Goal: Transaction & Acquisition: Purchase product/service

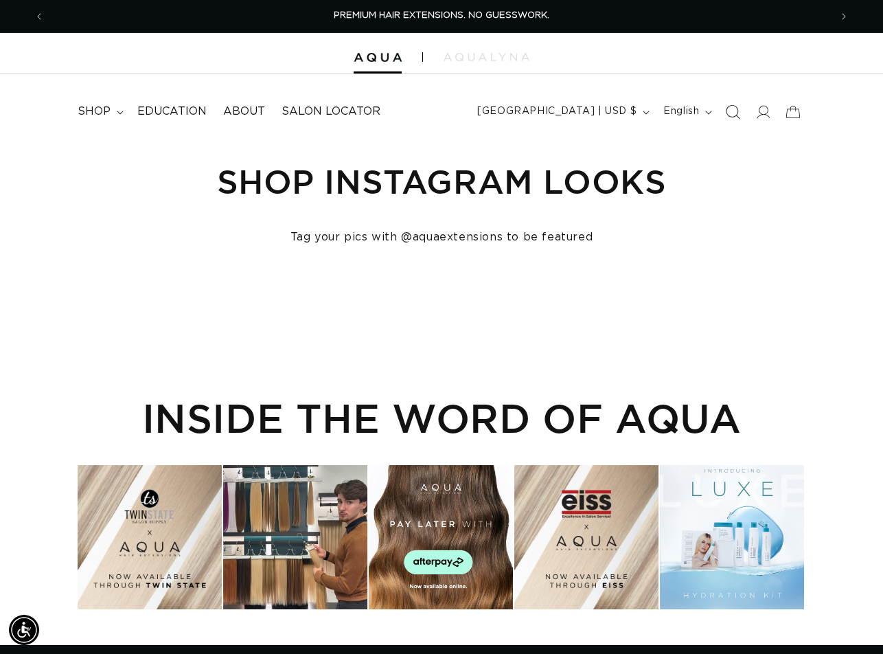
click at [738, 117] on icon "Search" at bounding box center [733, 111] width 14 height 14
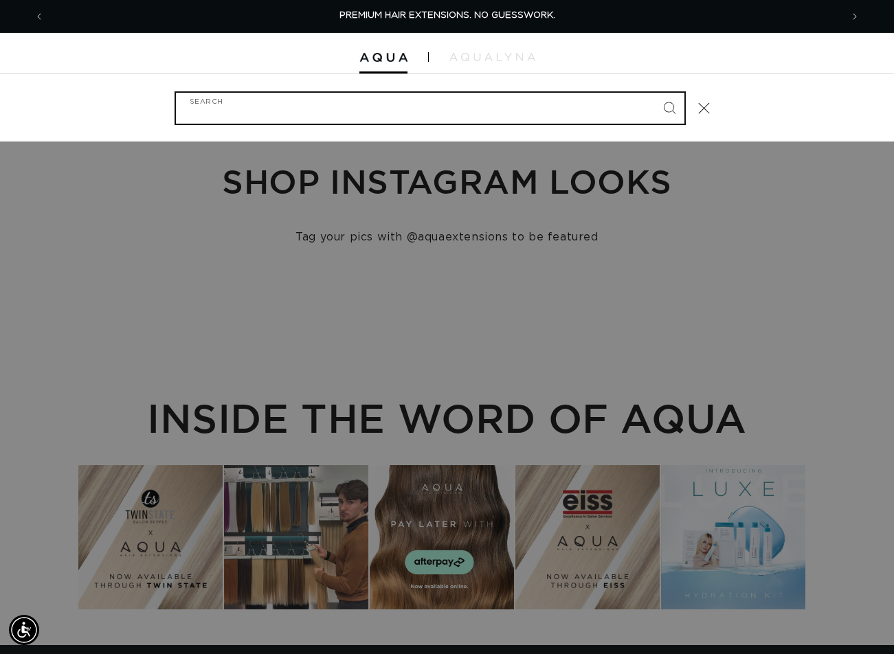
paste input "22" TAPE-IN #1"
type input "22" TAPE-IN #1"
click at [654, 93] on button "Search" at bounding box center [669, 108] width 30 height 30
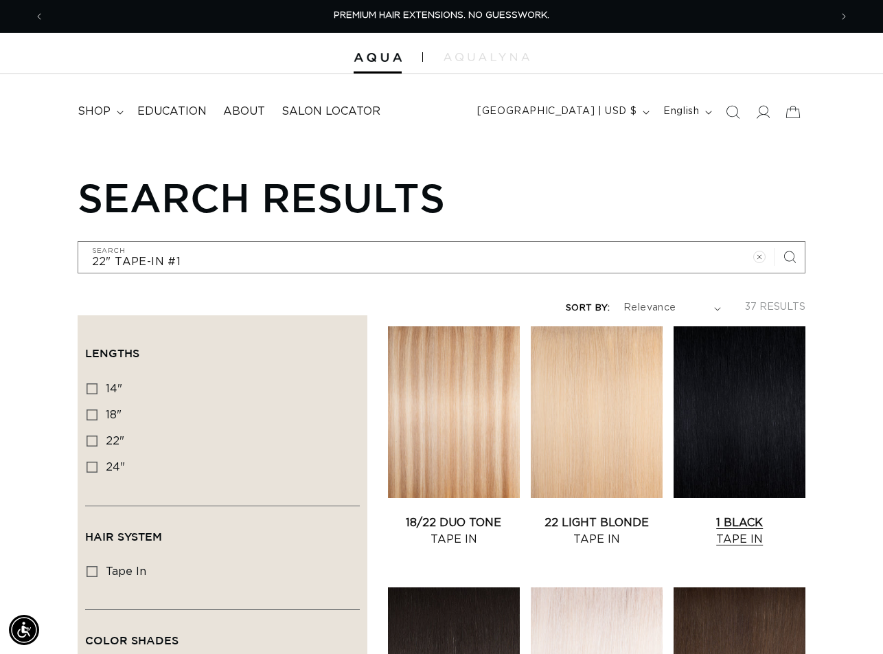
click at [734, 514] on link "1 Black Tape In" at bounding box center [740, 530] width 132 height 33
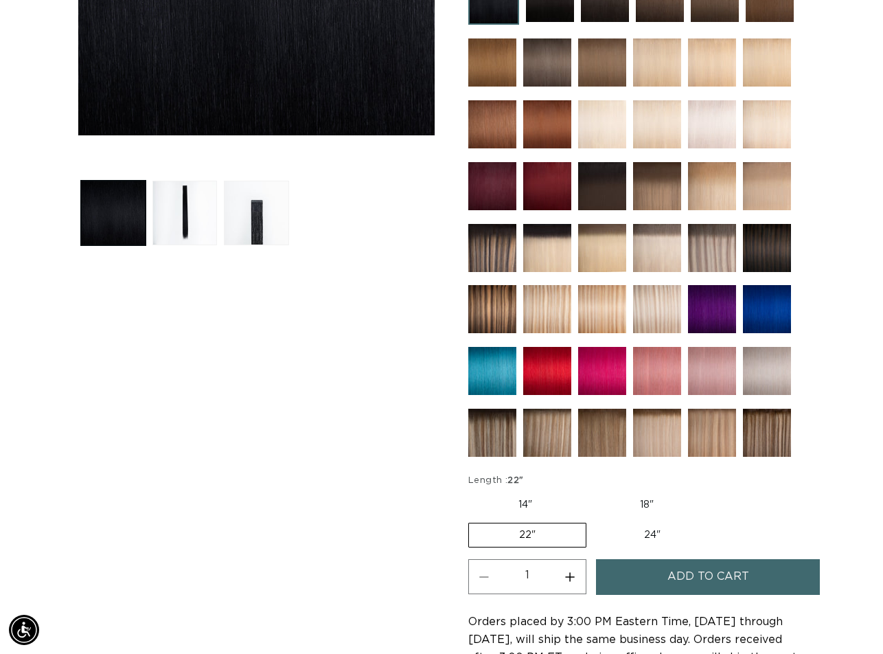
click at [696, 567] on span "Add to cart" at bounding box center [709, 576] width 82 height 35
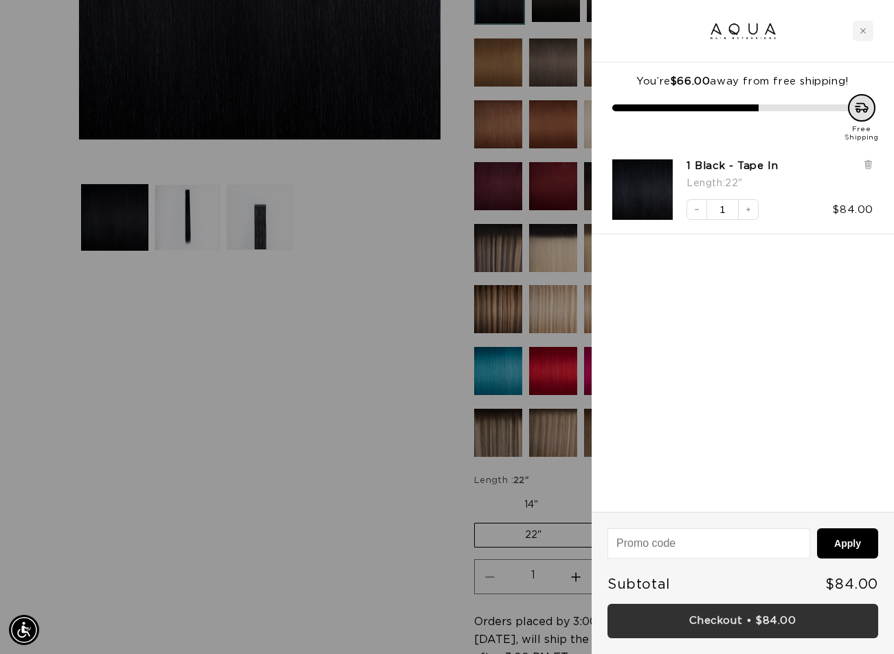
click at [756, 612] on link "Checkout • $84.00" at bounding box center [742, 621] width 271 height 35
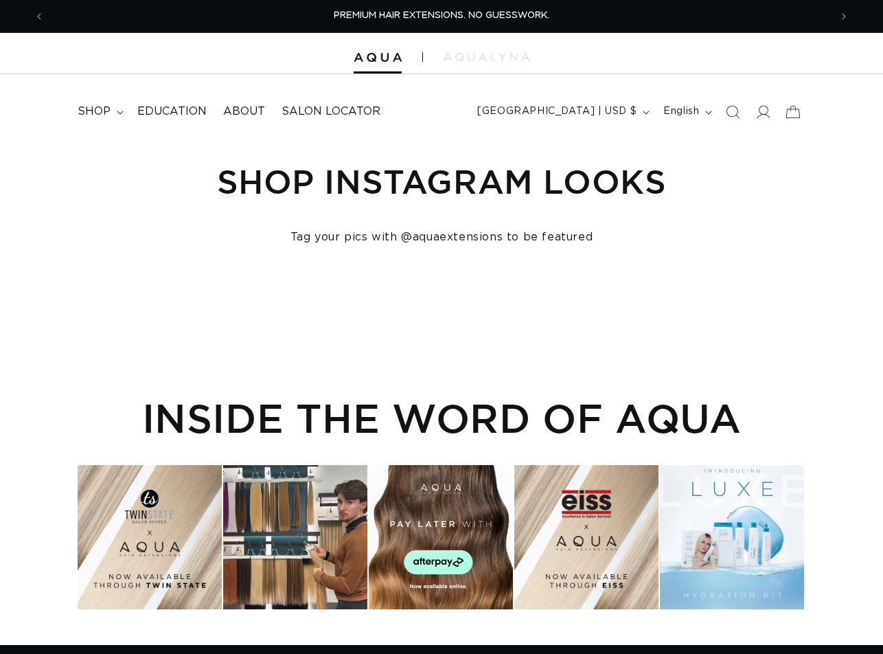
click at [734, 111] on icon "Search" at bounding box center [733, 112] width 14 height 14
click at [733, 111] on icon "Search" at bounding box center [733, 112] width 14 height 14
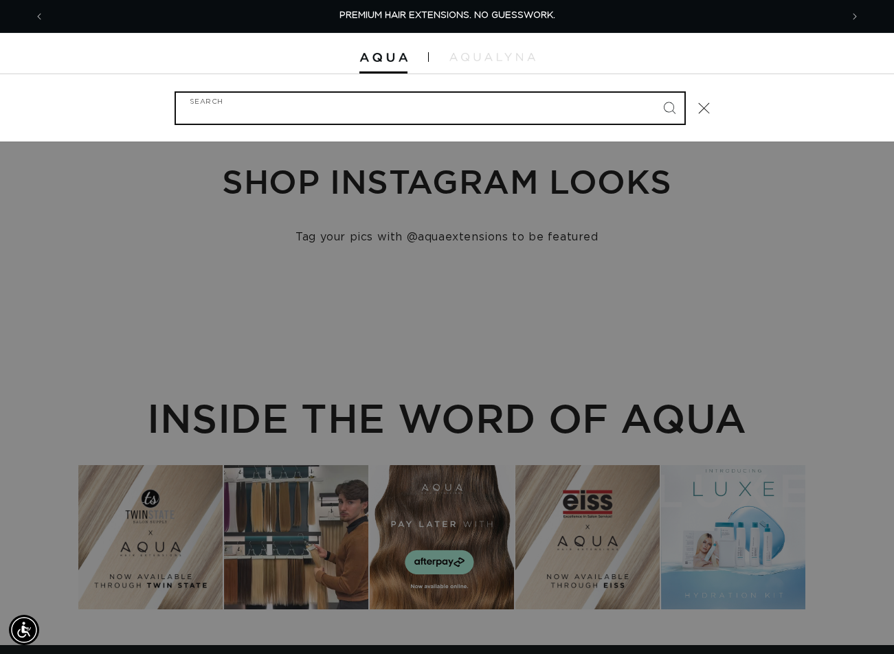
paste input "18" FUSION #8AB"
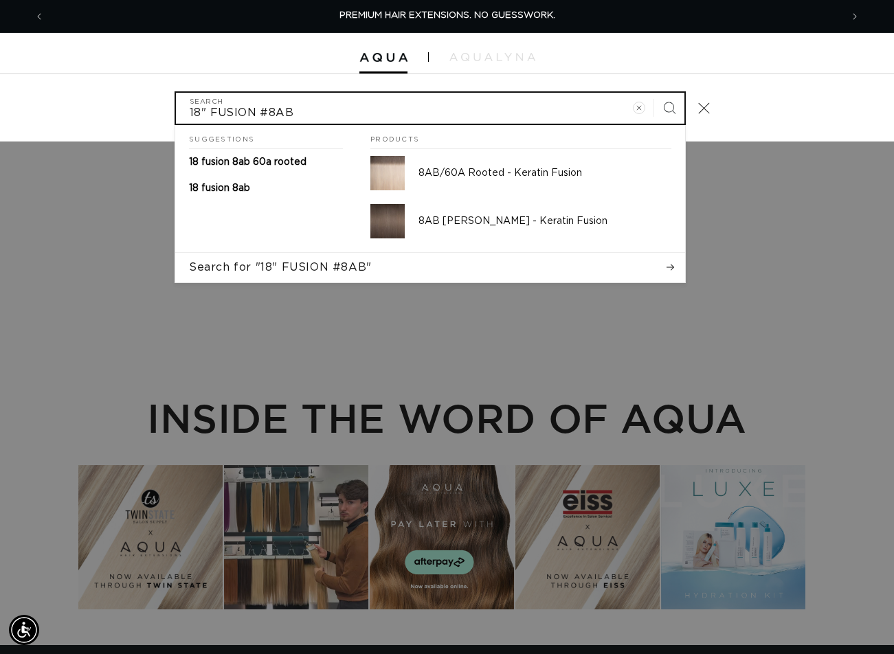
type input "18" FUSION #8AB"
click at [654, 93] on button "Search" at bounding box center [669, 108] width 30 height 30
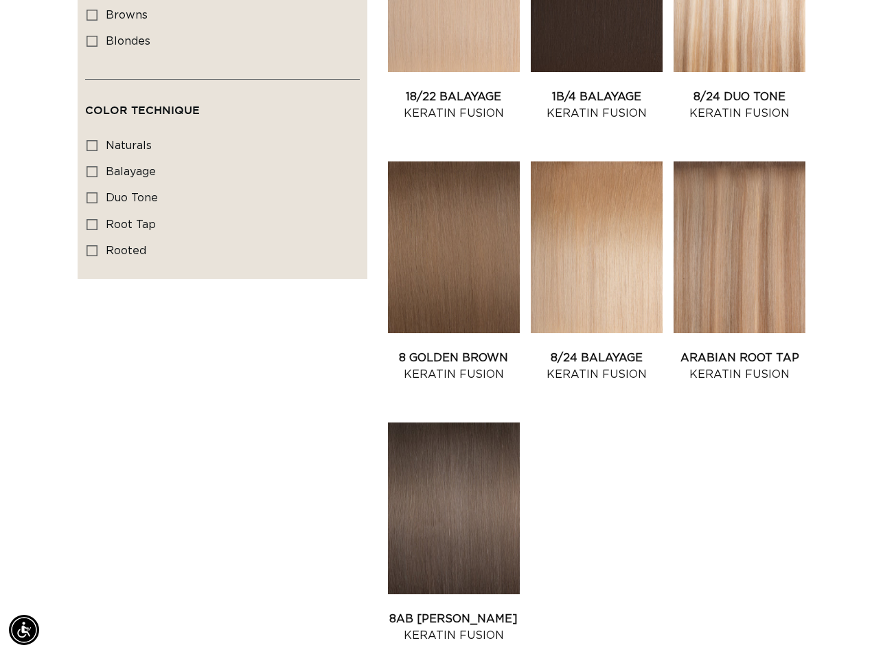
scroll to position [893, 0]
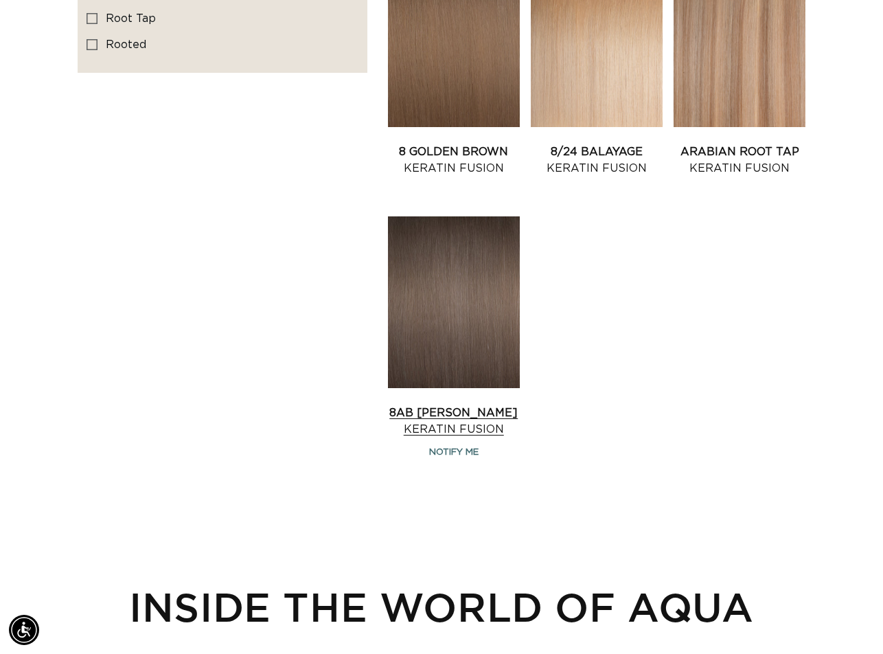
click at [453, 405] on link "8AB Ash Brown Keratin Fusion" at bounding box center [454, 421] width 132 height 33
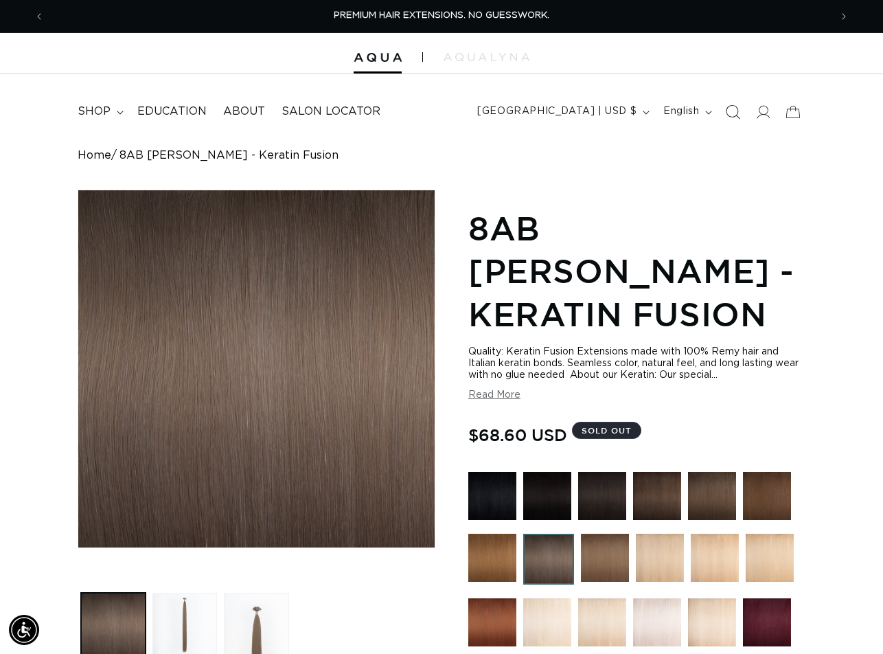
click at [728, 109] on icon "Search" at bounding box center [733, 111] width 14 height 14
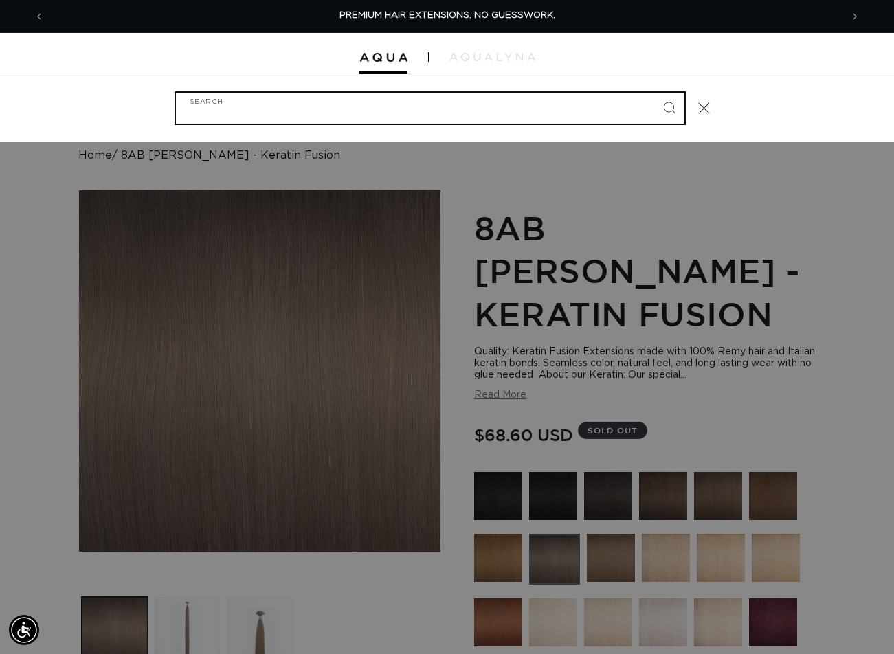
paste input "18" FUSION #60A"
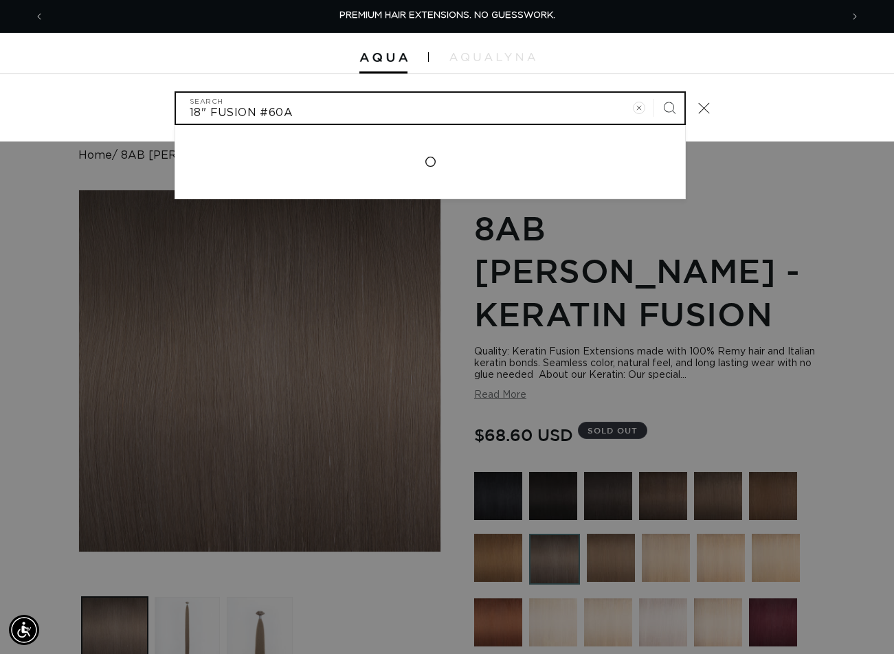
type input "18" FUSION #60A"
click at [654, 93] on button "Search" at bounding box center [669, 108] width 30 height 30
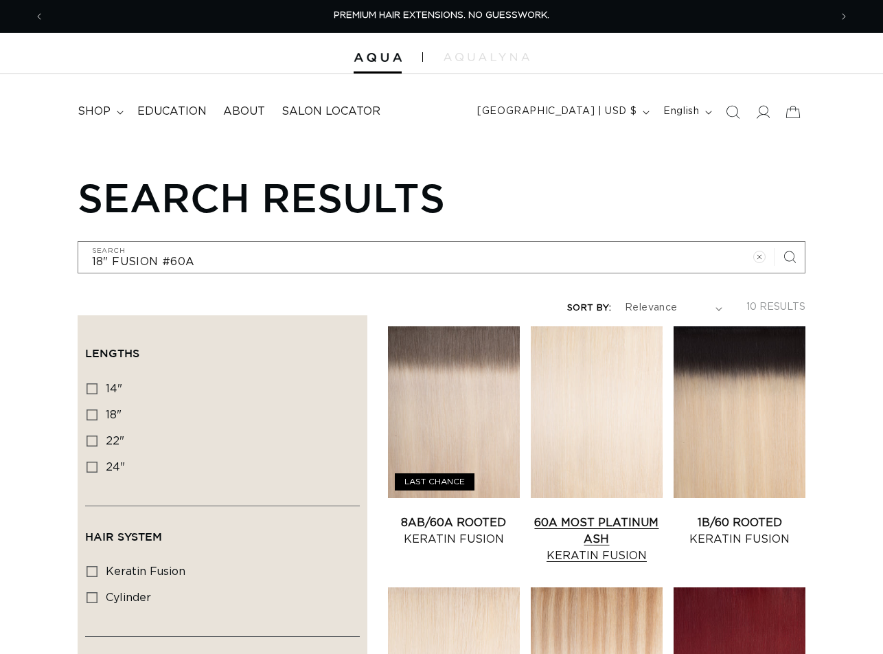
click at [580, 514] on link "60A Most Platinum Ash Keratin Fusion" at bounding box center [597, 538] width 132 height 49
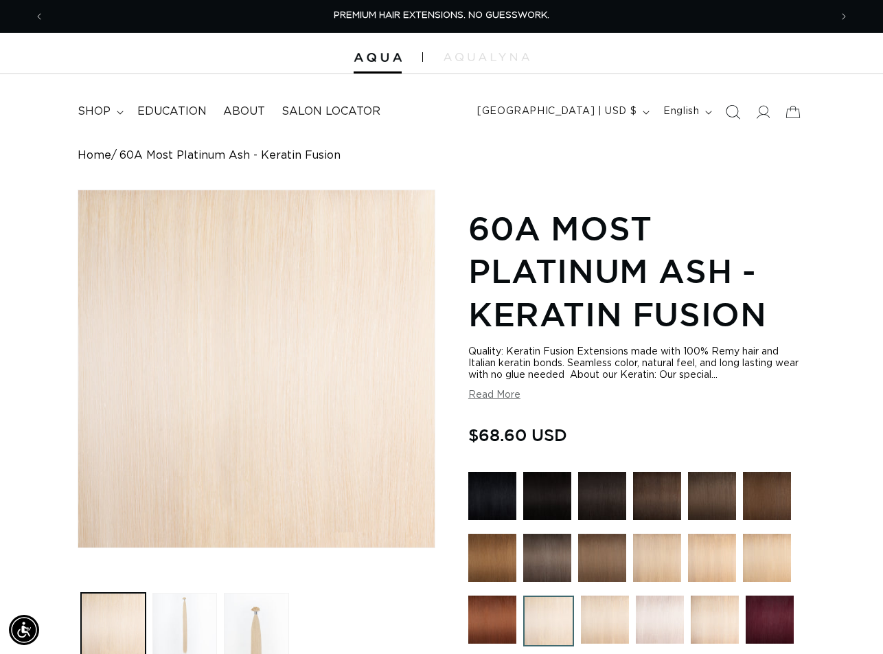
click at [727, 111] on icon "Search" at bounding box center [733, 111] width 14 height 14
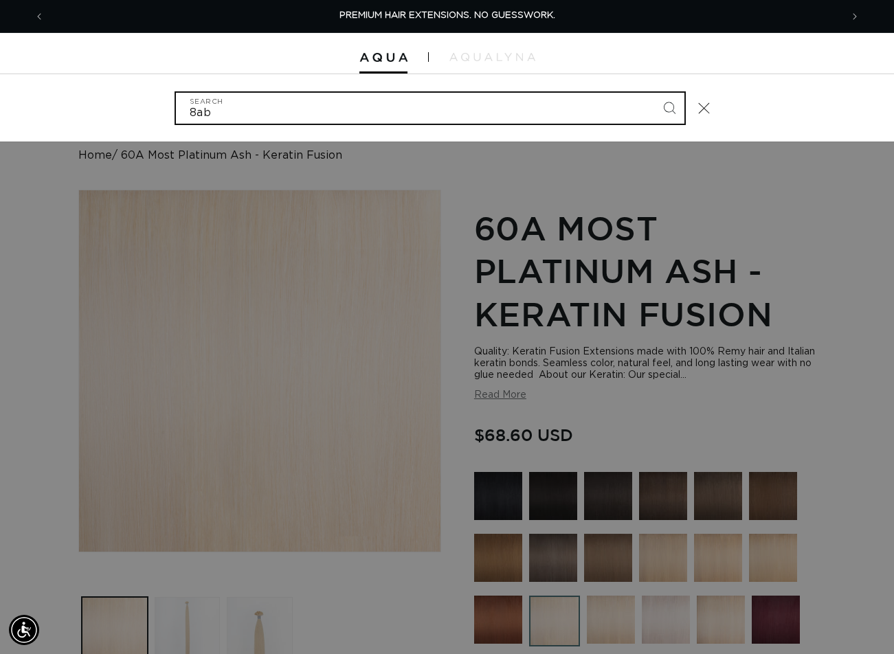
type input "8ab"
click at [654, 93] on button "Search" at bounding box center [669, 108] width 30 height 30
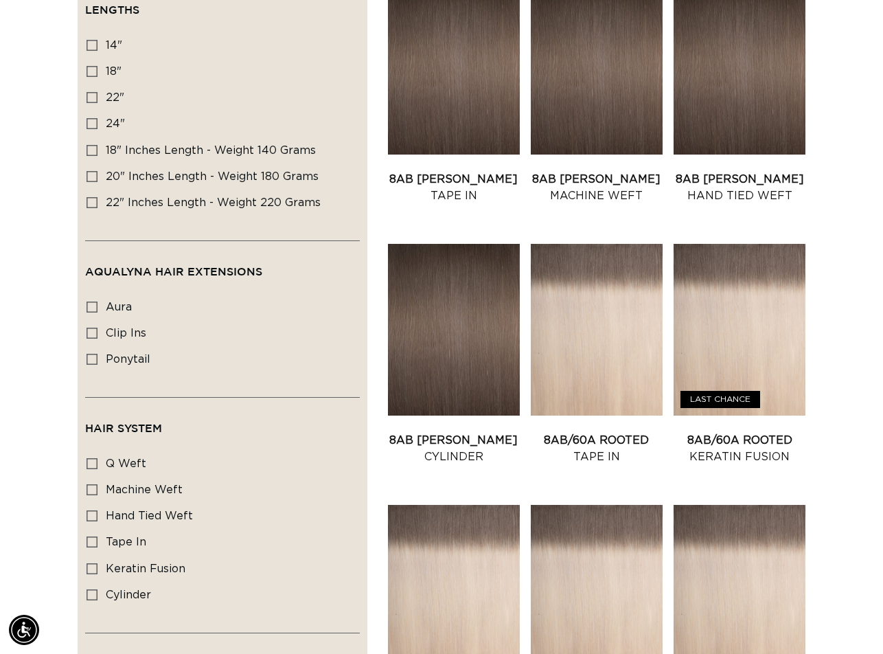
scroll to position [206, 0]
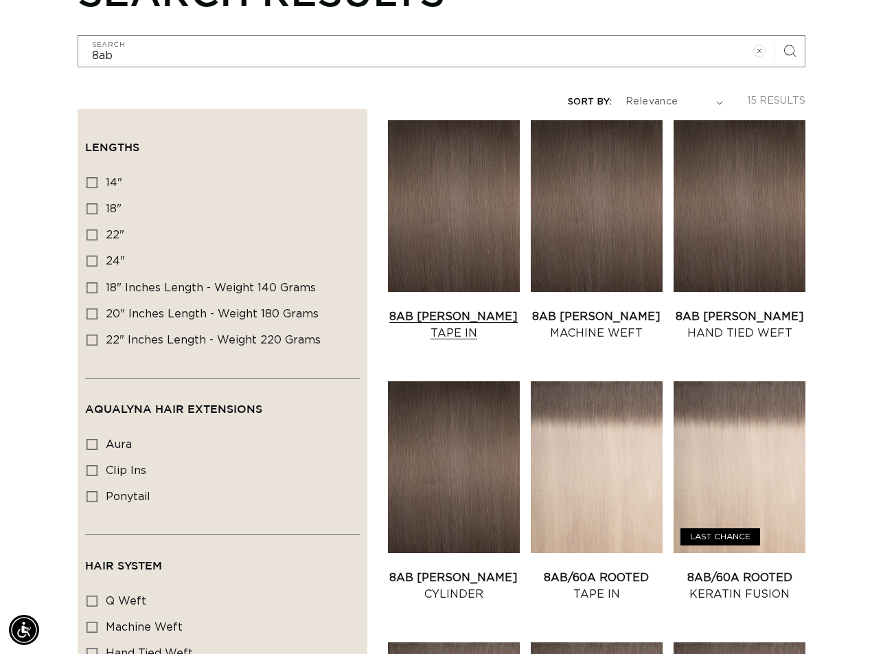
click at [457, 308] on link "8AB Ash Brown Tape In" at bounding box center [454, 324] width 132 height 33
click at [615, 308] on link "8AB Ash Brown Machine Weft" at bounding box center [597, 324] width 132 height 33
click at [751, 308] on link "8AB Ash Brown Hand Tied Weft" at bounding box center [740, 324] width 132 height 33
